Goal: Complete application form

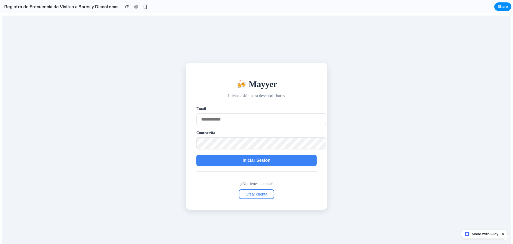
click at [240, 115] on input "email" at bounding box center [262, 119] width 130 height 12
type input "**********"
click at [244, 160] on span "Iniciar Sesión" at bounding box center [257, 160] width 28 height 5
click at [258, 162] on span "Iniciar Sesión" at bounding box center [257, 160] width 28 height 5
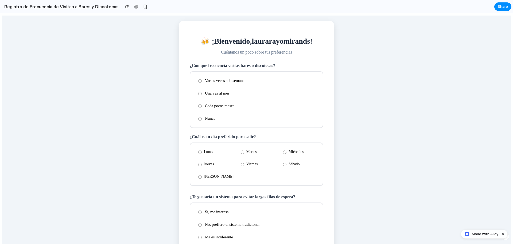
click at [163, 99] on div "🍻 ¡Bienvenido, [PERSON_NAME] ! Cuéntanos un poco sobre tus preferencias ¿Con qu…" at bounding box center [256, 150] width 509 height 268
click at [354, 64] on div "🍻 ¡Bienvenido, [PERSON_NAME] ! Cuéntanos un poco sobre tus preferencias ¿Con qu…" at bounding box center [256, 150] width 509 height 268
drag, startPoint x: 353, startPoint y: 105, endPoint x: 355, endPoint y: 102, distance: 4.4
click at [354, 105] on div "🍻 ¡Bienvenido, [PERSON_NAME] ! Cuéntanos un poco sobre tus preferencias ¿Con qu…" at bounding box center [256, 150] width 509 height 268
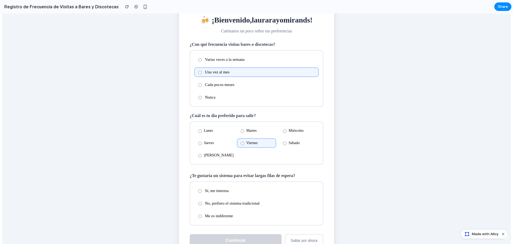
scroll to position [43, 0]
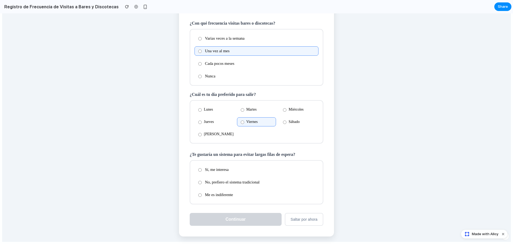
click at [210, 170] on label "Sí, me interesa" at bounding box center [257, 169] width 124 height 9
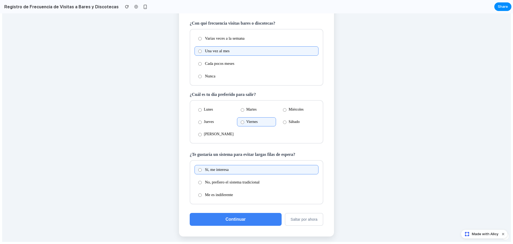
click at [346, 114] on div "🍻 ¡Bienvenido, [PERSON_NAME] ! Cuéntanos un poco sobre tus preferencias ¿Con qu…" at bounding box center [256, 107] width 509 height 268
click at [257, 223] on button "Continuar" at bounding box center [236, 219] width 92 height 13
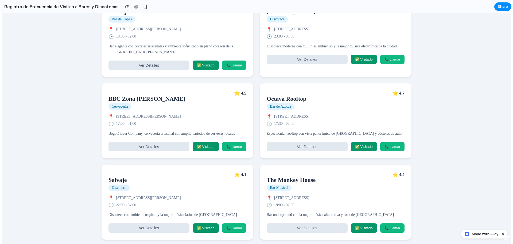
scroll to position [282, 0]
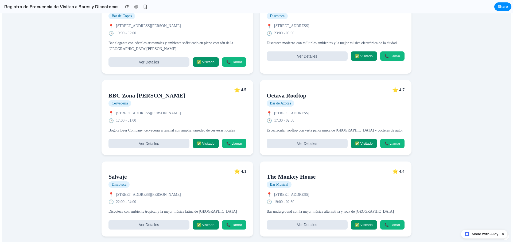
click at [172, 142] on button "Ver Detalles" at bounding box center [149, 143] width 81 height 9
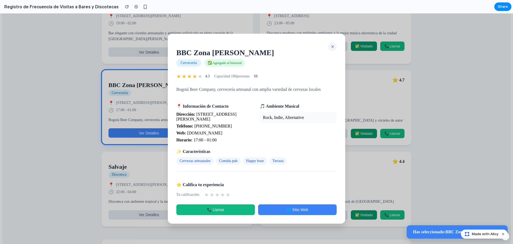
click at [330, 46] on button "✕" at bounding box center [332, 46] width 9 height 9
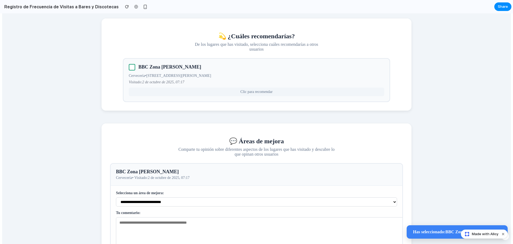
scroll to position [522, 0]
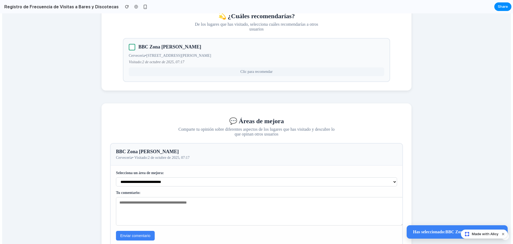
drag, startPoint x: 459, startPoint y: 90, endPoint x: 446, endPoint y: 90, distance: 13.1
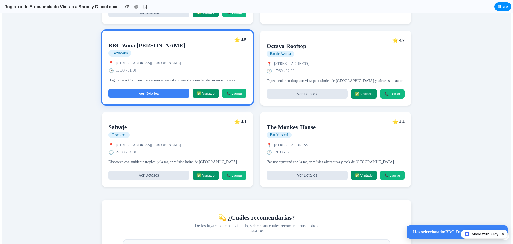
scroll to position [308, 0]
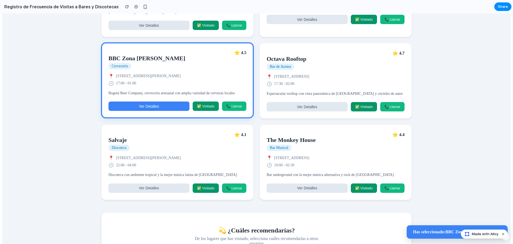
click at [319, 193] on button "Ver Detalles" at bounding box center [307, 187] width 81 height 9
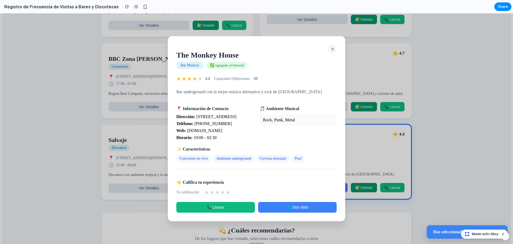
click at [334, 47] on span "✕" at bounding box center [332, 49] width 3 height 5
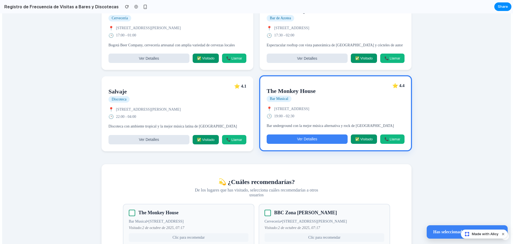
scroll to position [362, 0]
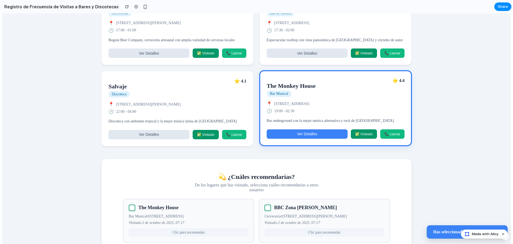
click at [171, 139] on button "Ver Detalles" at bounding box center [149, 134] width 81 height 9
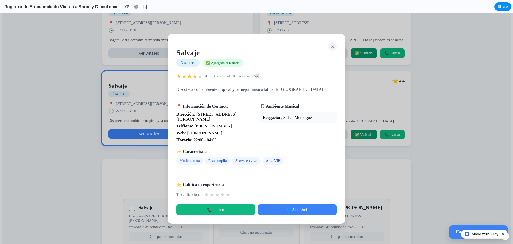
click at [333, 44] on span "✕" at bounding box center [332, 46] width 3 height 5
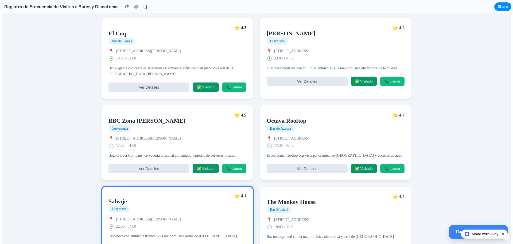
scroll to position [175, 0]
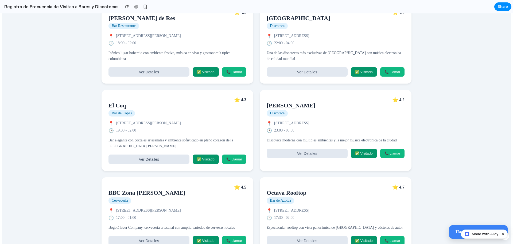
click at [306, 68] on button "Ver Detalles" at bounding box center [307, 71] width 81 height 9
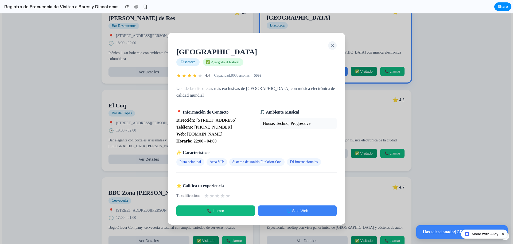
click at [336, 43] on button "✕" at bounding box center [332, 45] width 9 height 9
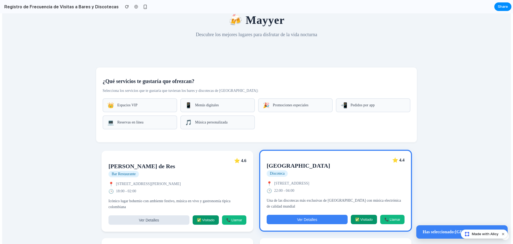
scroll to position [0, 0]
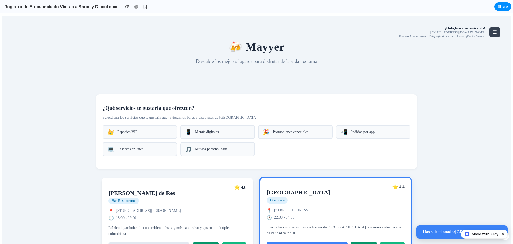
click at [144, 129] on div "👑 Espacios VIP" at bounding box center [140, 132] width 75 height 14
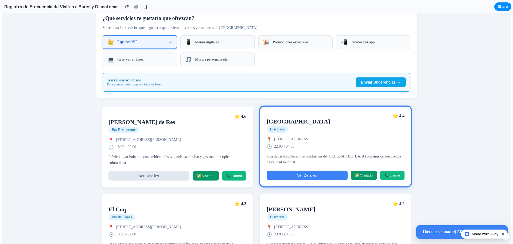
scroll to position [80, 0]
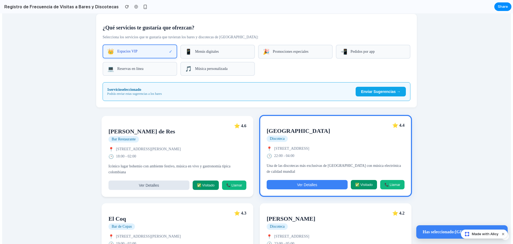
click at [185, 50] on div "📱 Menús digitales" at bounding box center [217, 52] width 75 height 14
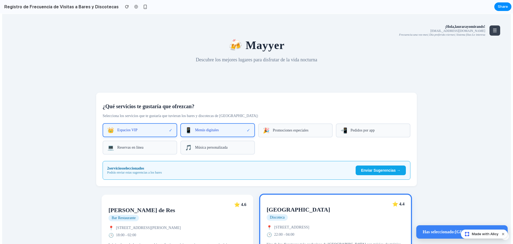
scroll to position [0, 0]
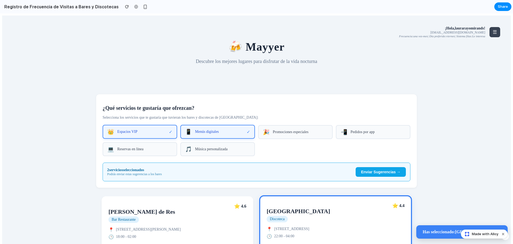
click at [219, 134] on span "Menús digitales" at bounding box center [221, 131] width 52 height 4
click at [219, 134] on span "Menús digitales" at bounding box center [222, 132] width 55 height 4
click at [288, 134] on span "Promociones especiales" at bounding box center [300, 132] width 55 height 4
drag, startPoint x: 371, startPoint y: 131, endPoint x: 361, endPoint y: 131, distance: 10.4
click at [372, 130] on div "📲 Pedidos por app" at bounding box center [373, 132] width 75 height 14
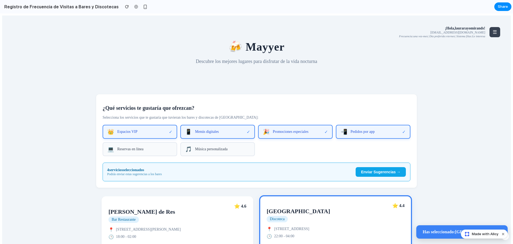
click at [155, 149] on div "💻 Reservas en línea" at bounding box center [140, 149] width 75 height 14
click at [215, 148] on div "🎵 Música personalizada" at bounding box center [217, 149] width 75 height 14
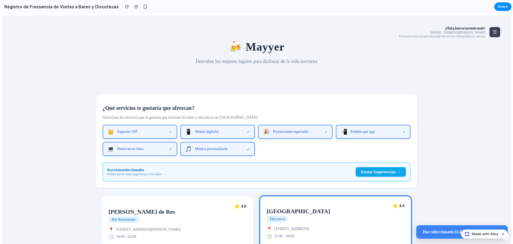
click at [319, 120] on p "Selecciona los servicios que te gustaría que tuvieran los bares y discotecas de…" at bounding box center [257, 117] width 308 height 4
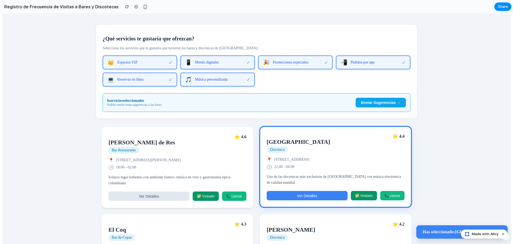
scroll to position [134, 0]
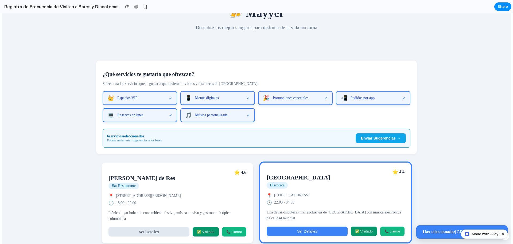
scroll to position [0, 0]
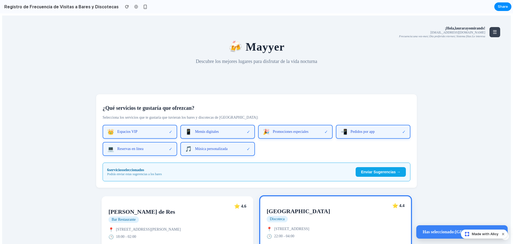
click at [161, 134] on span "Espacios VIP" at bounding box center [143, 131] width 52 height 4
click at [168, 156] on div "💻 Reservas en línea ✓" at bounding box center [140, 149] width 75 height 14
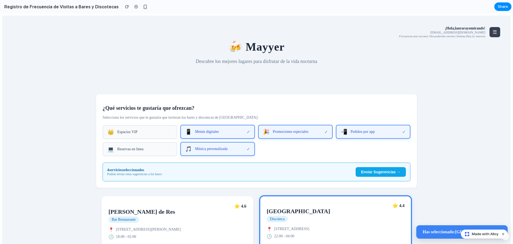
drag, startPoint x: 191, startPoint y: 156, endPoint x: 195, endPoint y: 136, distance: 19.9
click at [191, 154] on div "🎵 Música personalizada ✓" at bounding box center [217, 149] width 75 height 14
drag, startPoint x: 196, startPoint y: 131, endPoint x: 208, endPoint y: 135, distance: 12.5
click at [203, 134] on div "📱 Menús digitales ✓" at bounding box center [217, 132] width 75 height 14
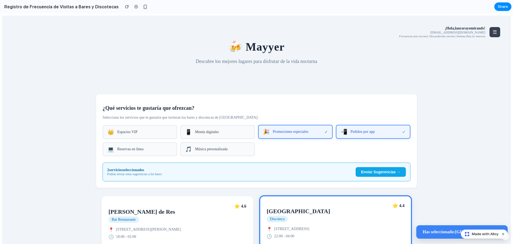
click at [305, 128] on div "🎉 Promociones especiales ✓" at bounding box center [295, 132] width 75 height 14
click at [325, 131] on div "🎉 Promociones especiales" at bounding box center [295, 132] width 75 height 14
click at [347, 130] on div "📲 Pedidos por app ✓" at bounding box center [373, 132] width 75 height 14
click at [317, 133] on span "Promociones especiales" at bounding box center [299, 131] width 52 height 4
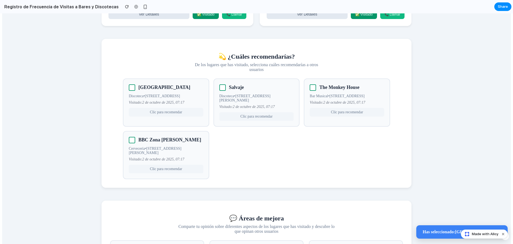
scroll to position [481, 0]
click at [313, 91] on div at bounding box center [313, 88] width 6 height 6
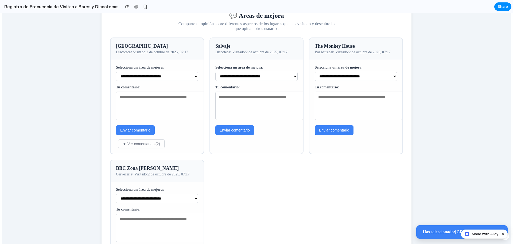
scroll to position [695, 0]
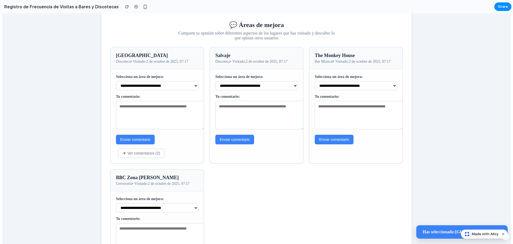
click at [149, 90] on select "**********" at bounding box center [157, 85] width 82 height 9
select select "**********"
click at [116, 81] on select "**********" at bounding box center [157, 85] width 82 height 9
drag, startPoint x: 158, startPoint y: 121, endPoint x: 161, endPoint y: 119, distance: 3.0
click at [158, 121] on textarea at bounding box center [160, 115] width 89 height 28
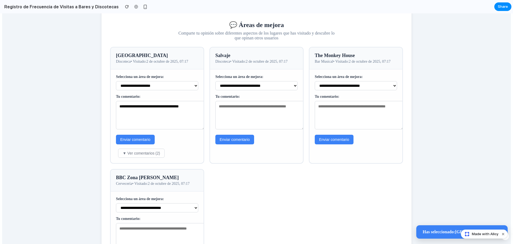
type textarea "**********"
click at [191, 129] on textarea "**********" at bounding box center [160, 115] width 89 height 28
click at [187, 90] on select "**********" at bounding box center [157, 85] width 82 height 9
click at [216, 121] on textarea at bounding box center [260, 115] width 89 height 28
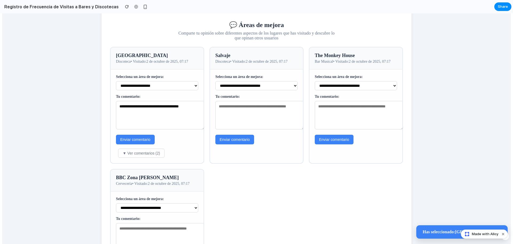
click at [203, 125] on div "**********" at bounding box center [256, 161] width 293 height 229
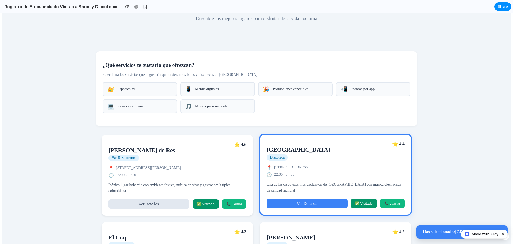
scroll to position [0, 0]
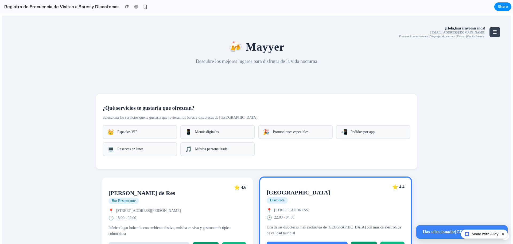
click at [493, 33] on span "☰" at bounding box center [495, 31] width 4 height 5
click at [487, 100] on div at bounding box center [256, 128] width 513 height 230
click at [493, 33] on span "☰" at bounding box center [495, 31] width 4 height 5
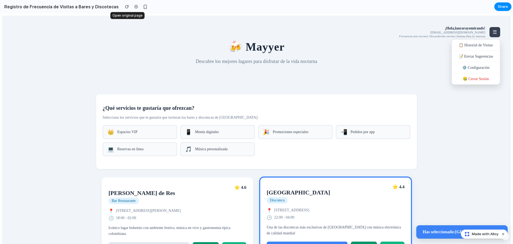
click at [132, 3] on div at bounding box center [136, 7] width 8 height 8
click at [132, 7] on div at bounding box center [136, 7] width 8 height 8
click at [143, 9] on div "button" at bounding box center [145, 7] width 5 height 5
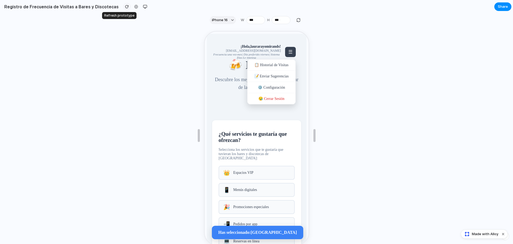
click at [125, 5] on div "button" at bounding box center [127, 7] width 4 height 4
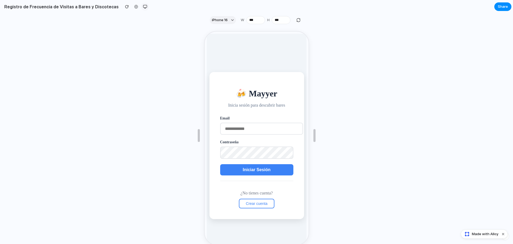
click at [141, 8] on button "button" at bounding box center [145, 7] width 8 height 8
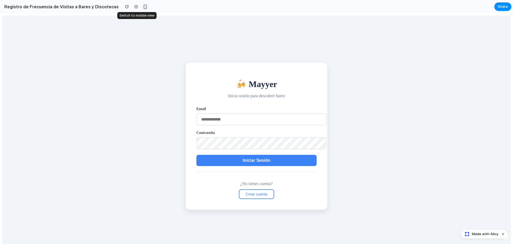
click at [141, 4] on button "button" at bounding box center [145, 7] width 8 height 8
